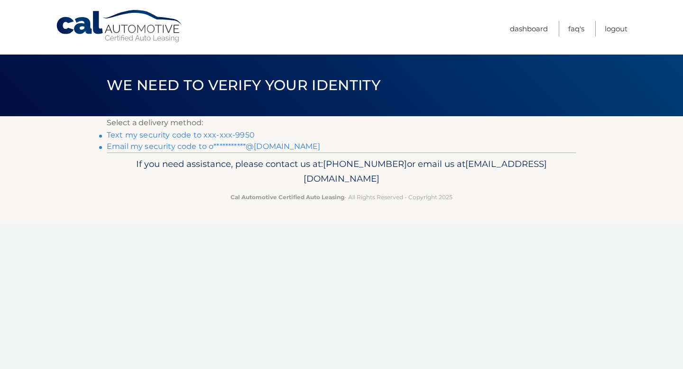
click at [185, 137] on link "Text my security code to xxx-xxx-9950" at bounding box center [181, 134] width 148 height 9
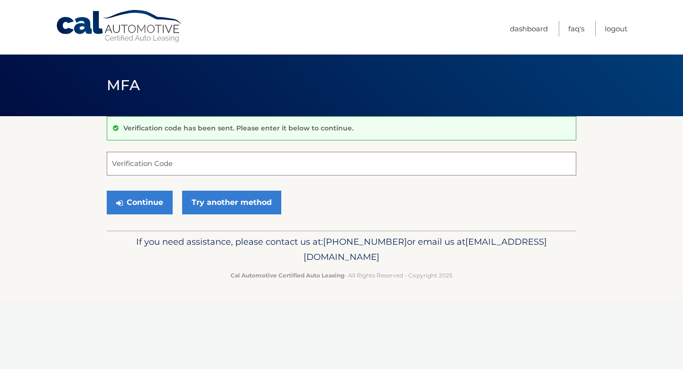
click at [160, 159] on input "Verification Code" at bounding box center [342, 164] width 470 height 24
type input "035861"
click at [129, 198] on button "Continue" at bounding box center [140, 203] width 66 height 24
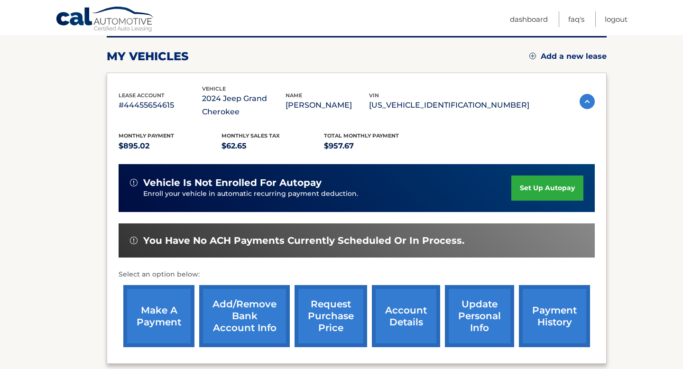
scroll to position [122, 0]
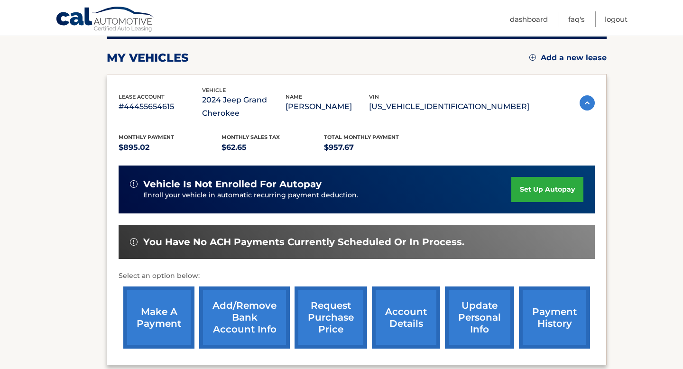
click at [154, 311] on link "make a payment" at bounding box center [158, 318] width 71 height 62
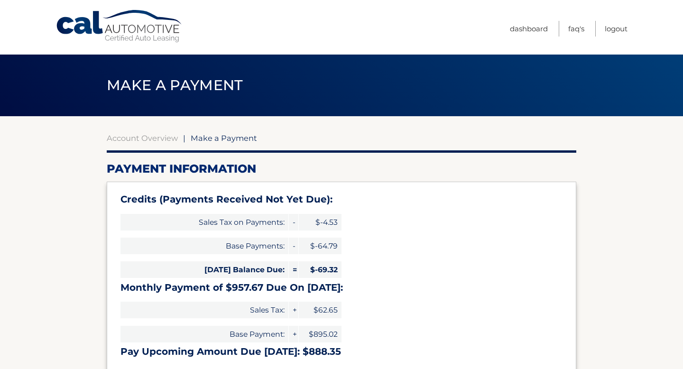
select select "NjA4MjAxOTQtMWVkYi00NzljLWI3NjItOTgwZGI4MmM0NDYw"
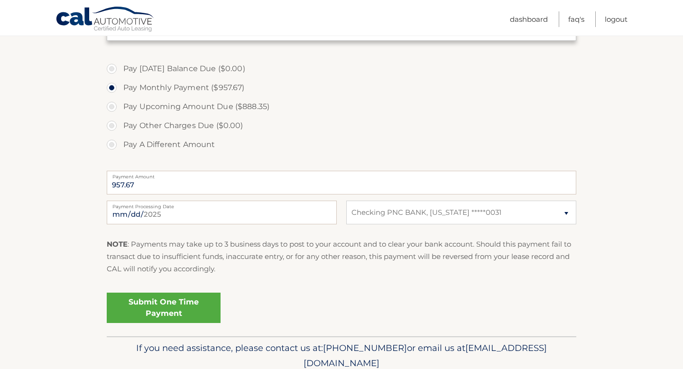
scroll to position [373, 0]
